Goal: Use online tool/utility: Utilize a website feature to perform a specific function

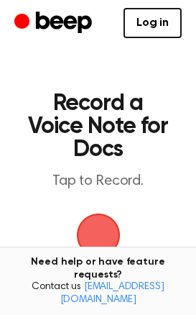
click at [101, 237] on span "button" at bounding box center [98, 234] width 55 height 55
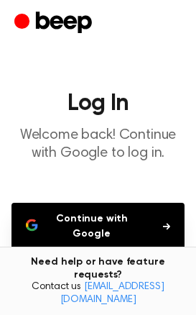
click at [109, 238] on button "Continue with Google" at bounding box center [98, 226] width 173 height 47
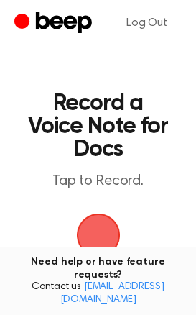
click at [122, 233] on span "button" at bounding box center [99, 236] width 58 height 58
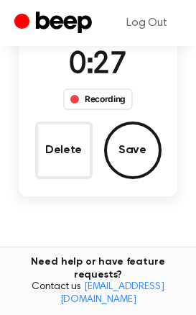
scroll to position [130, 0]
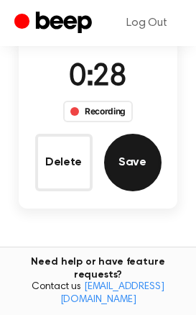
click at [136, 165] on button "Save" at bounding box center [133, 163] width 58 height 58
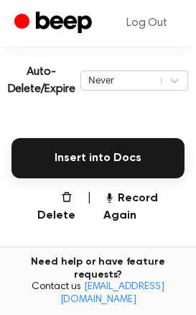
scroll to position [335, 0]
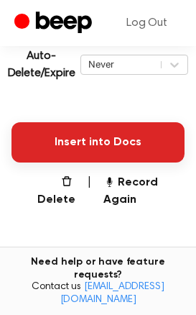
click at [75, 147] on button "Insert into Docs" at bounding box center [98, 142] width 173 height 40
